Goal: Task Accomplishment & Management: Manage account settings

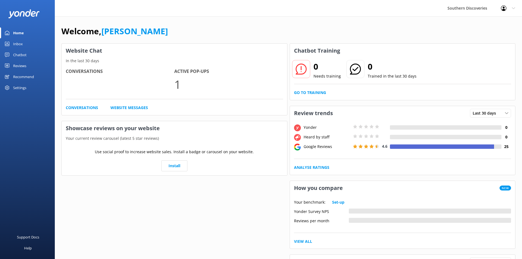
click at [18, 42] on div "Inbox" at bounding box center [18, 43] width 10 height 11
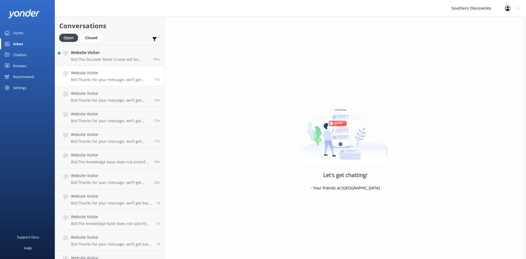
scroll to position [33, 0]
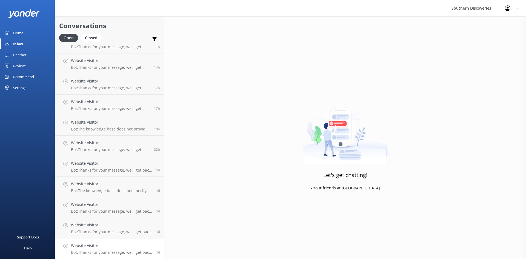
click at [119, 249] on div "Website Visitor Bot: Thanks for your message, we'll get back to you as soon as …" at bounding box center [111, 249] width 81 height 12
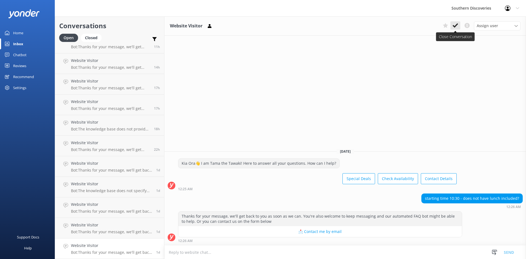
click at [456, 26] on use at bounding box center [455, 25] width 5 height 4
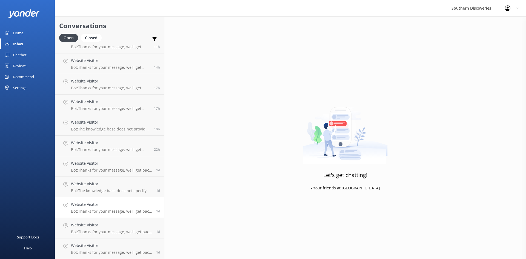
click at [100, 234] on div "Website Visitor Bot: The Discover More Cruise will be available for booking fro…" at bounding box center [109, 135] width 109 height 247
click at [105, 250] on p "Bot: Thanks for your message, we'll get back to you as soon as we can. You're a…" at bounding box center [111, 252] width 81 height 5
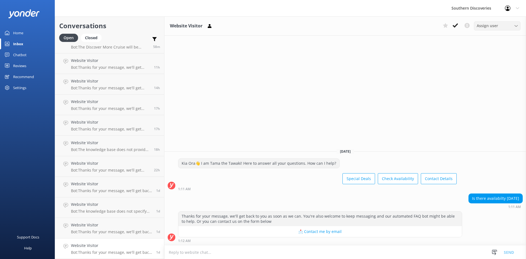
click at [499, 25] on div "Assign user" at bounding box center [497, 26] width 44 height 6
click at [493, 61] on div "[PERSON_NAME]" at bounding box center [490, 63] width 26 height 5
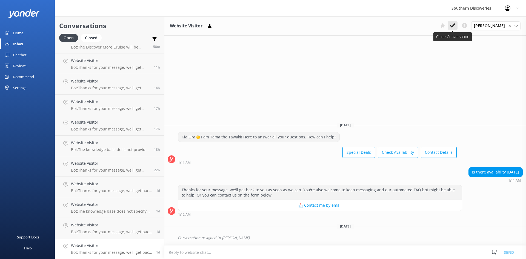
click at [455, 24] on use at bounding box center [452, 25] width 5 height 4
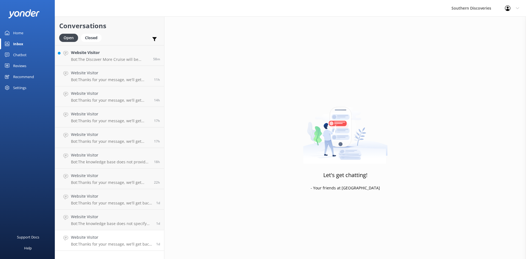
click at [88, 237] on h4 "Website Visitor" at bounding box center [111, 237] width 81 height 6
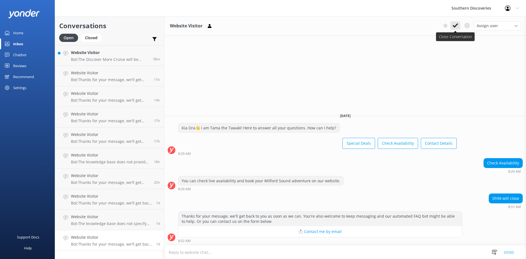
click at [454, 26] on use at bounding box center [455, 25] width 5 height 4
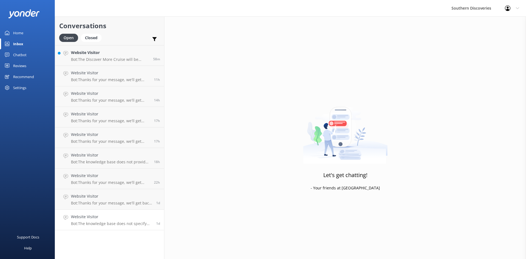
click at [107, 221] on p "Bot: The knowledge base does not specify any seasonal restrictions for the "To …" at bounding box center [111, 223] width 81 height 5
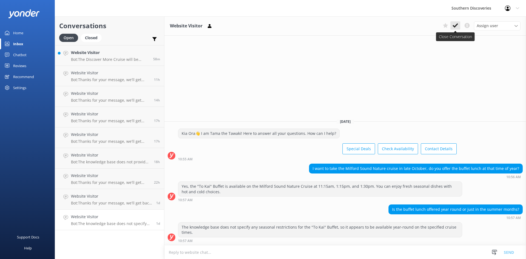
click at [456, 27] on icon at bounding box center [455, 25] width 5 height 5
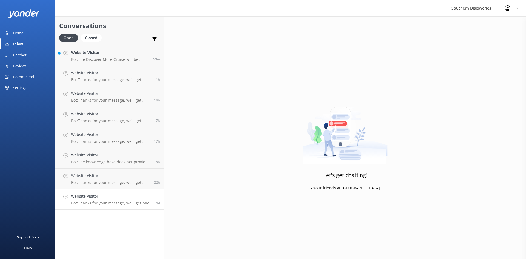
click at [94, 201] on p "Bot: Thanks for your message, we'll get back to you as soon as we can. You're a…" at bounding box center [111, 203] width 81 height 5
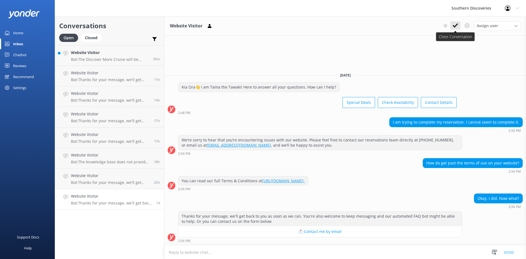
click at [457, 25] on use at bounding box center [455, 25] width 5 height 4
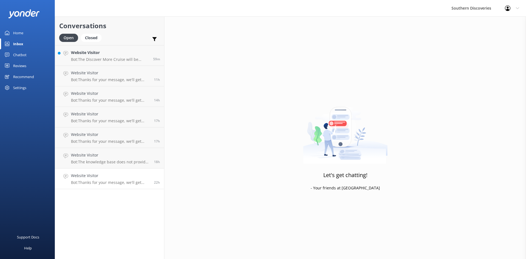
click at [98, 182] on p "Bot: Thanks for your message, we'll get back to you as soon as we can. You're a…" at bounding box center [110, 182] width 79 height 5
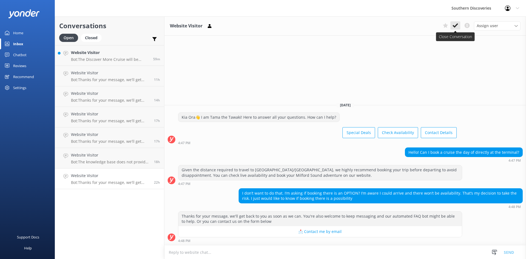
click at [454, 29] on button at bounding box center [456, 25] width 10 height 8
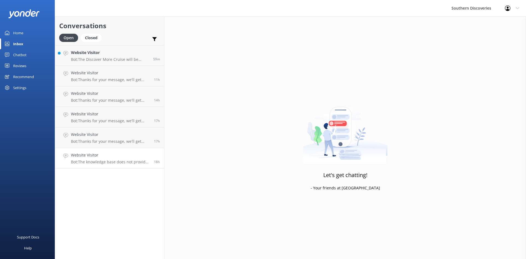
click at [99, 165] on link "Website Visitor Bot: The knowledge base does not provide specific information a…" at bounding box center [109, 158] width 109 height 21
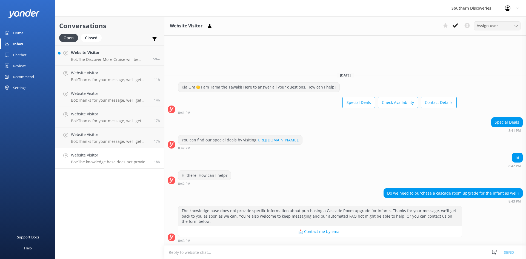
click at [501, 24] on div "Assign user" at bounding box center [497, 26] width 44 height 6
click at [493, 62] on div "[PERSON_NAME]" at bounding box center [490, 63] width 26 height 5
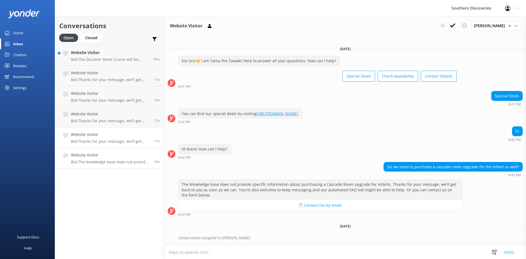
click at [102, 135] on h4 "Website Visitor" at bounding box center [110, 135] width 79 height 6
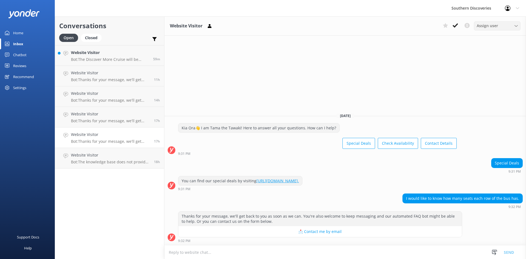
click at [496, 24] on span "Assign user" at bounding box center [487, 26] width 21 height 6
click at [492, 62] on div "[PERSON_NAME]" at bounding box center [490, 63] width 26 height 5
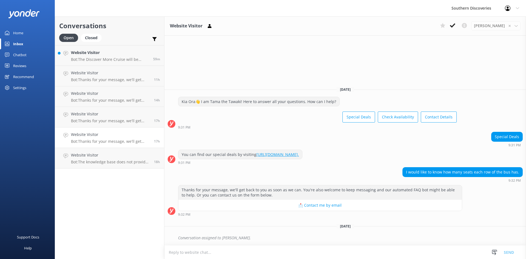
click at [84, 138] on div "Website Visitor Bot: Thanks for your message, we'll get back to you as soon as …" at bounding box center [110, 138] width 79 height 12
click at [94, 114] on h4 "Website Visitor" at bounding box center [110, 114] width 79 height 6
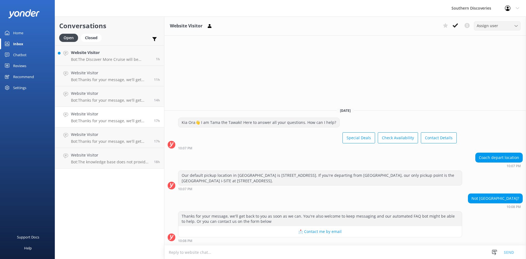
click at [498, 26] on div "Assign user" at bounding box center [497, 26] width 44 height 6
drag, startPoint x: 411, startPoint y: 67, endPoint x: 462, endPoint y: 36, distance: 59.5
click at [412, 67] on div "Website Visitor Assign user [PERSON_NAME] [PERSON_NAME] [PERSON_NAME] [PERSON_N…" at bounding box center [345, 137] width 362 height 243
click at [456, 25] on use at bounding box center [455, 25] width 5 height 4
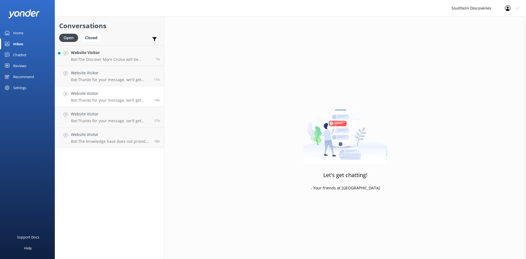
click at [110, 95] on h4 "Website Visitor" at bounding box center [110, 93] width 79 height 6
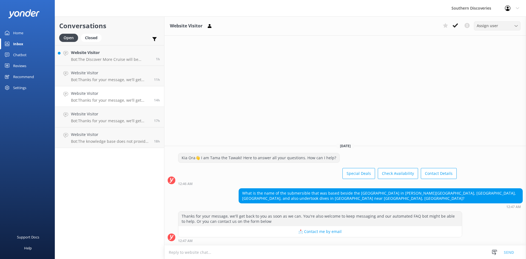
click at [485, 28] on span "Assign user" at bounding box center [487, 26] width 21 height 6
drag, startPoint x: 493, startPoint y: 63, endPoint x: 487, endPoint y: 63, distance: 6.0
click at [493, 63] on div "[PERSON_NAME]" at bounding box center [490, 63] width 26 height 5
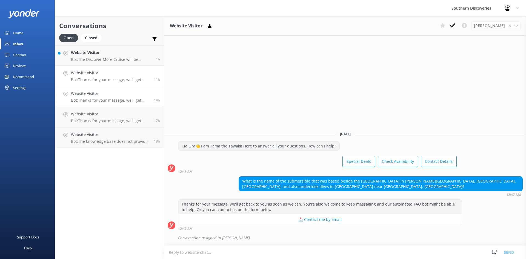
click at [110, 70] on h4 "Website Visitor" at bounding box center [110, 73] width 79 height 6
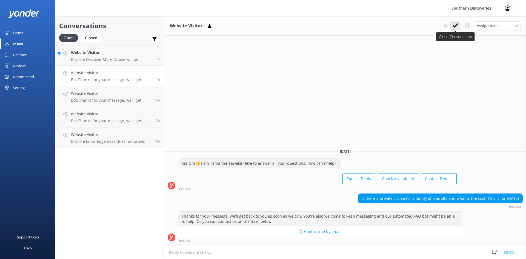
click at [455, 26] on icon at bounding box center [455, 25] width 5 height 5
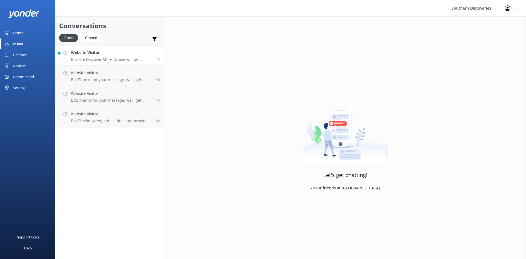
click at [93, 50] on h4 "Website Visitor" at bounding box center [111, 53] width 81 height 6
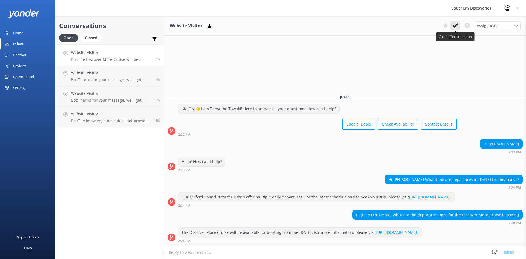
click at [458, 23] on icon at bounding box center [455, 25] width 5 height 5
